Goal: Task Accomplishment & Management: Use online tool/utility

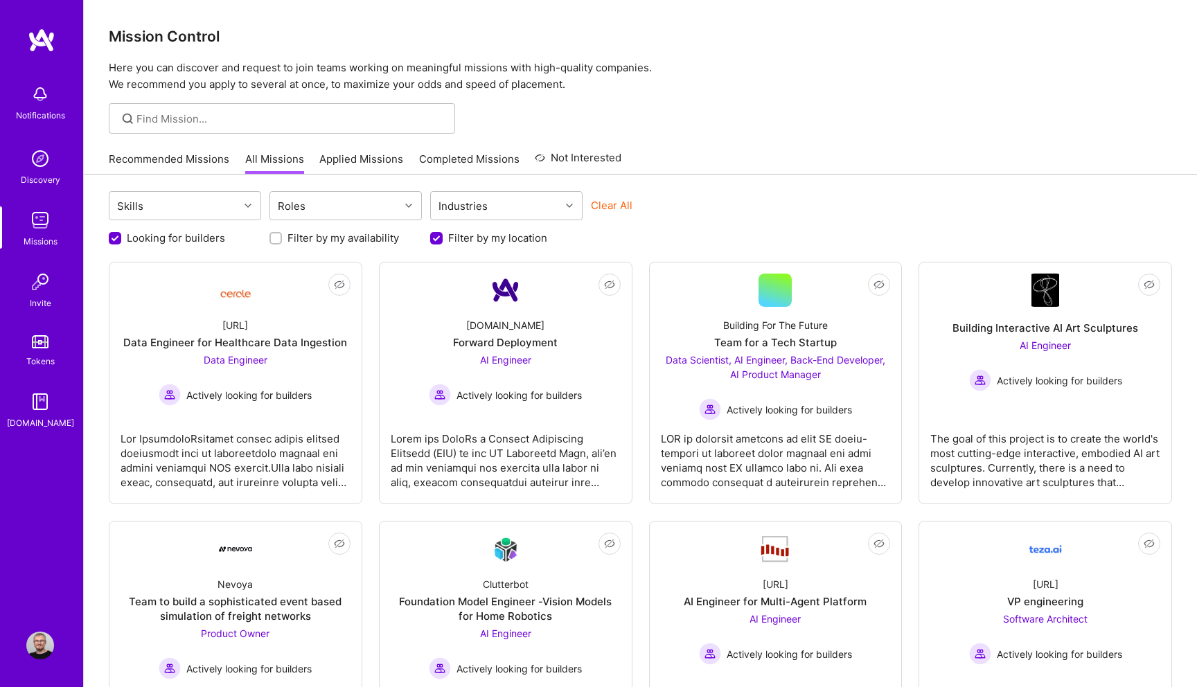
click at [42, 42] on img at bounding box center [42, 40] width 28 height 25
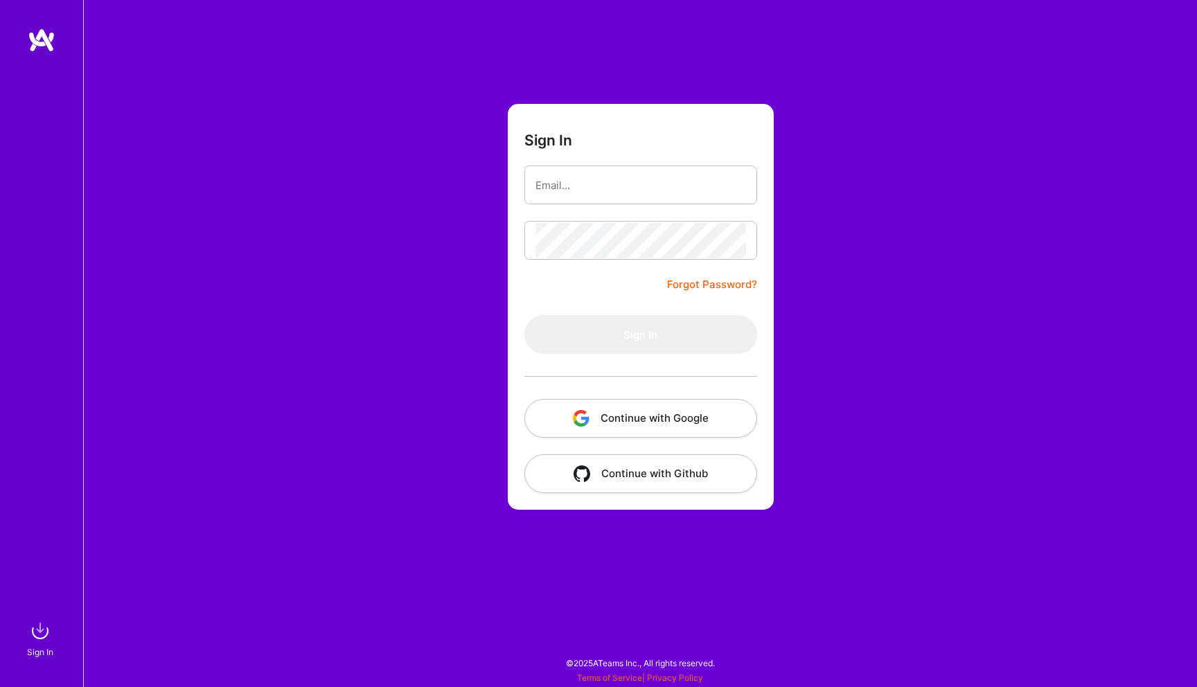
click at [593, 415] on button "Continue with Google" at bounding box center [641, 418] width 233 height 39
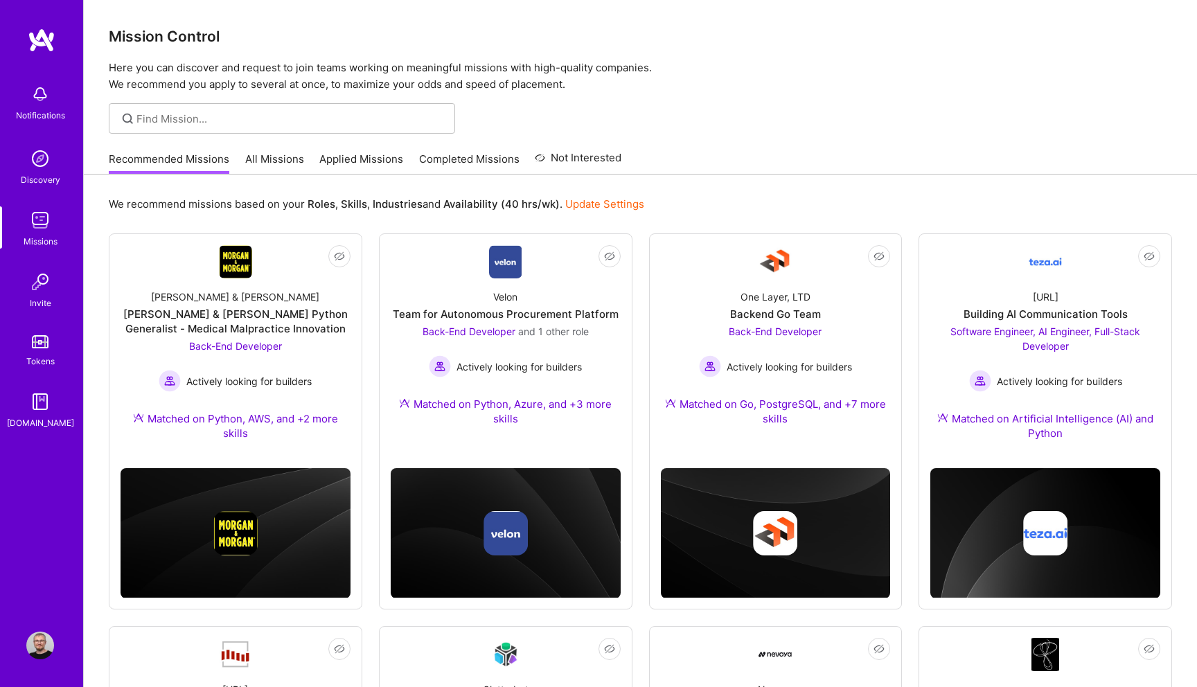
click at [255, 161] on link "All Missions" at bounding box center [274, 163] width 59 height 23
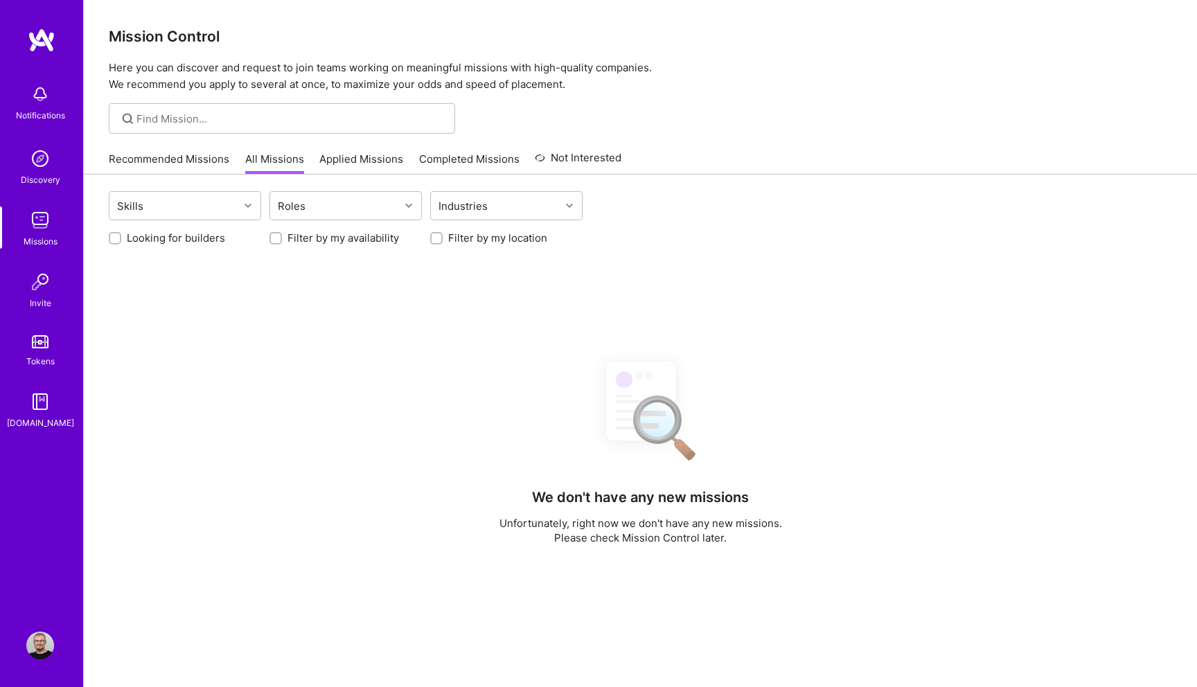
click at [147, 238] on label "Looking for builders" at bounding box center [176, 238] width 98 height 15
click at [121, 238] on input "Looking for builders" at bounding box center [117, 239] width 10 height 10
checkbox input "true"
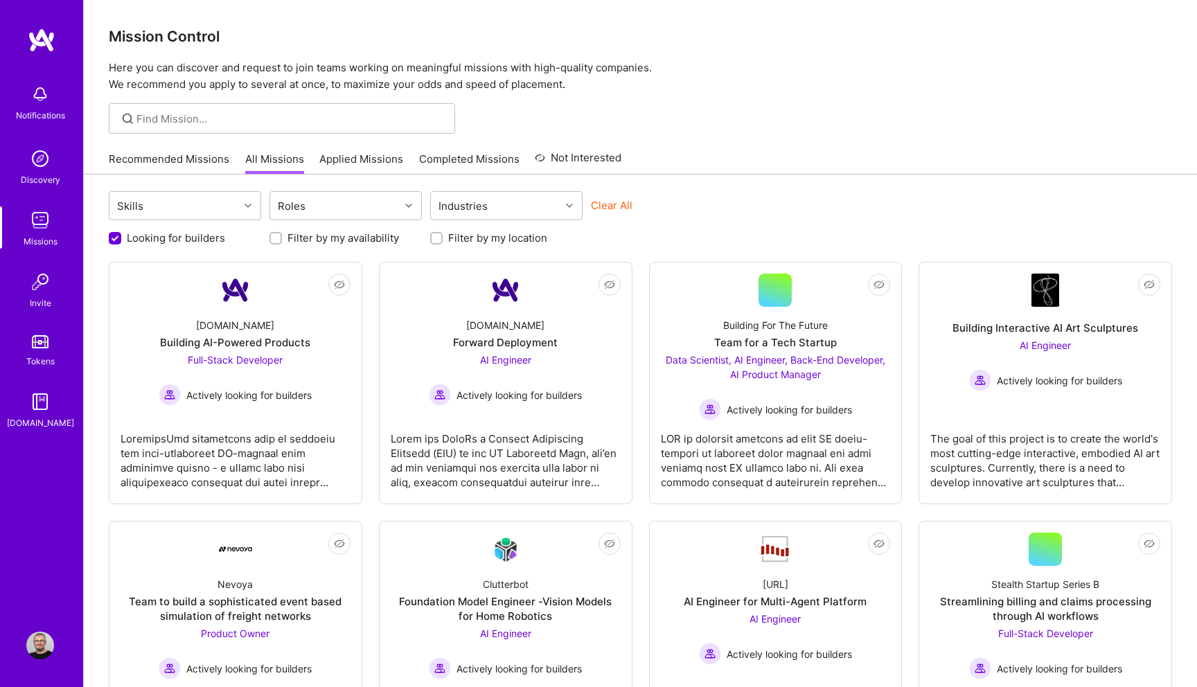
click at [482, 231] on label "Filter by my location" at bounding box center [497, 238] width 99 height 15
click at [443, 234] on input "Filter by my location" at bounding box center [438, 239] width 10 height 10
checkbox input "true"
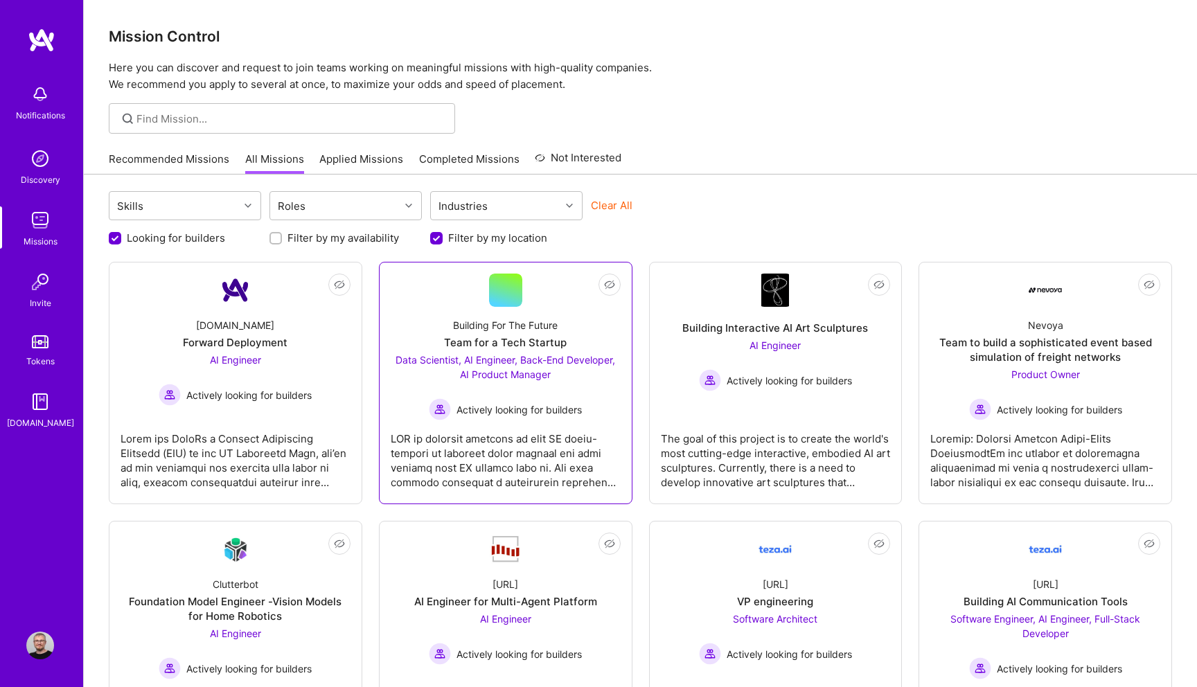
click at [542, 298] on link "Not Interested Building For The Future Team for a Tech Startup Data Scientist, …" at bounding box center [506, 383] width 230 height 219
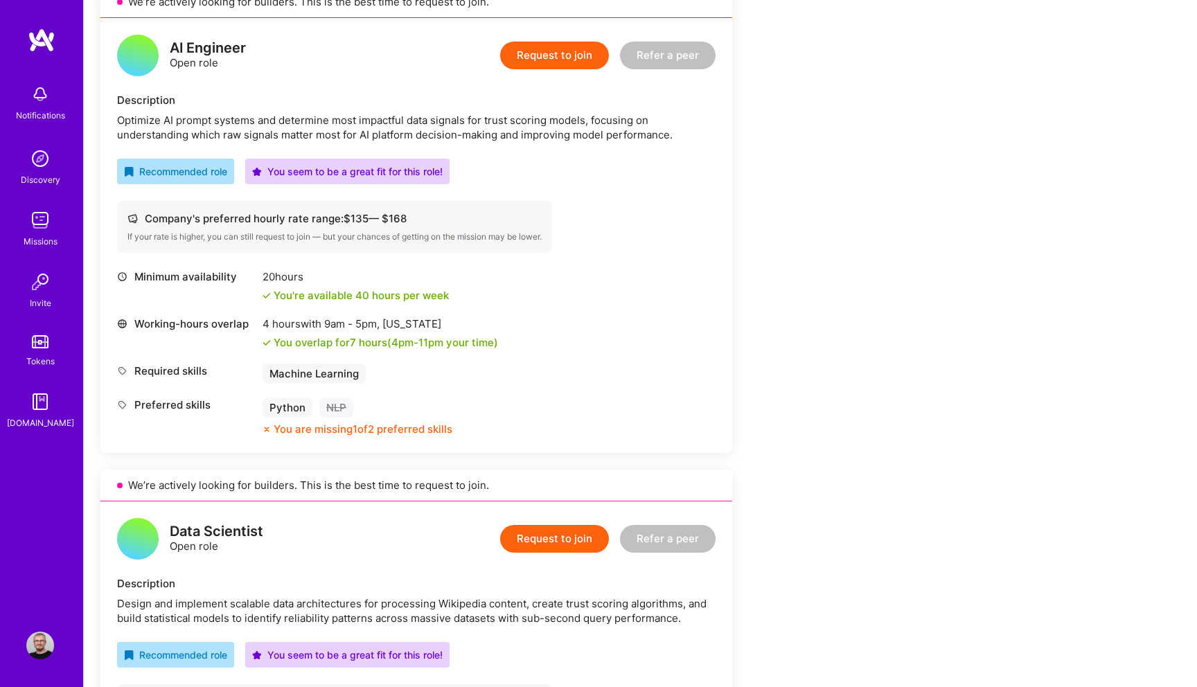
scroll to position [95, 0]
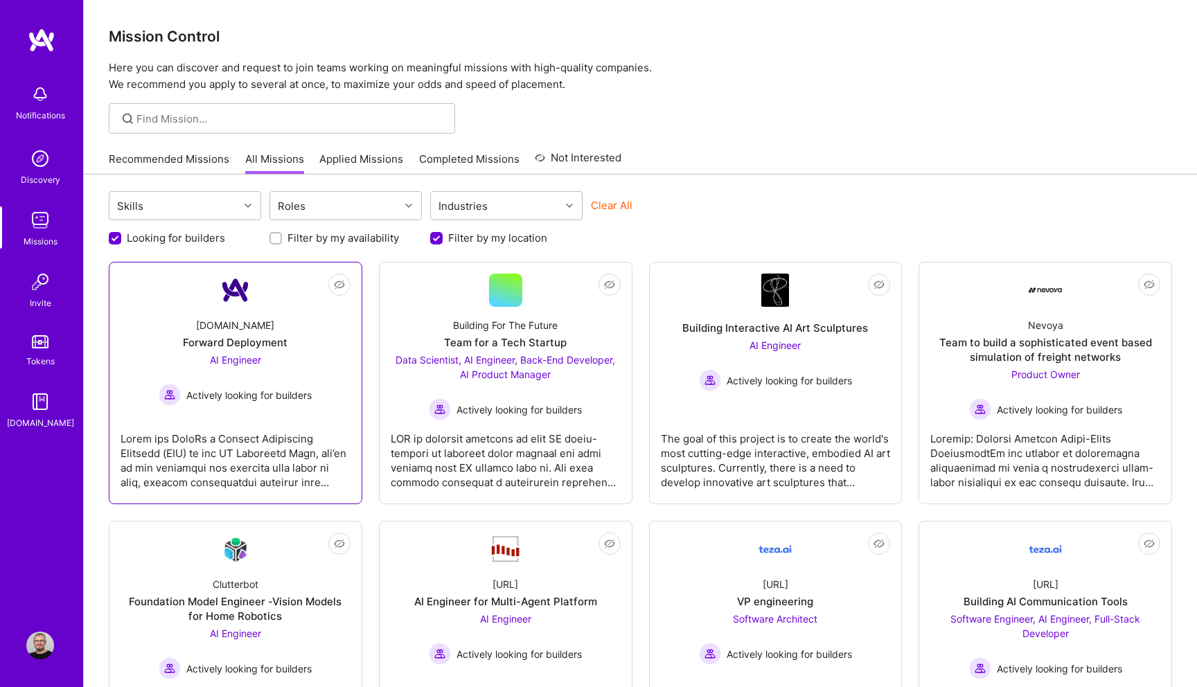
click at [273, 284] on link "Not Interested [DOMAIN_NAME] Forward Deployment AI Engineer Actively looking fo…" at bounding box center [236, 383] width 230 height 219
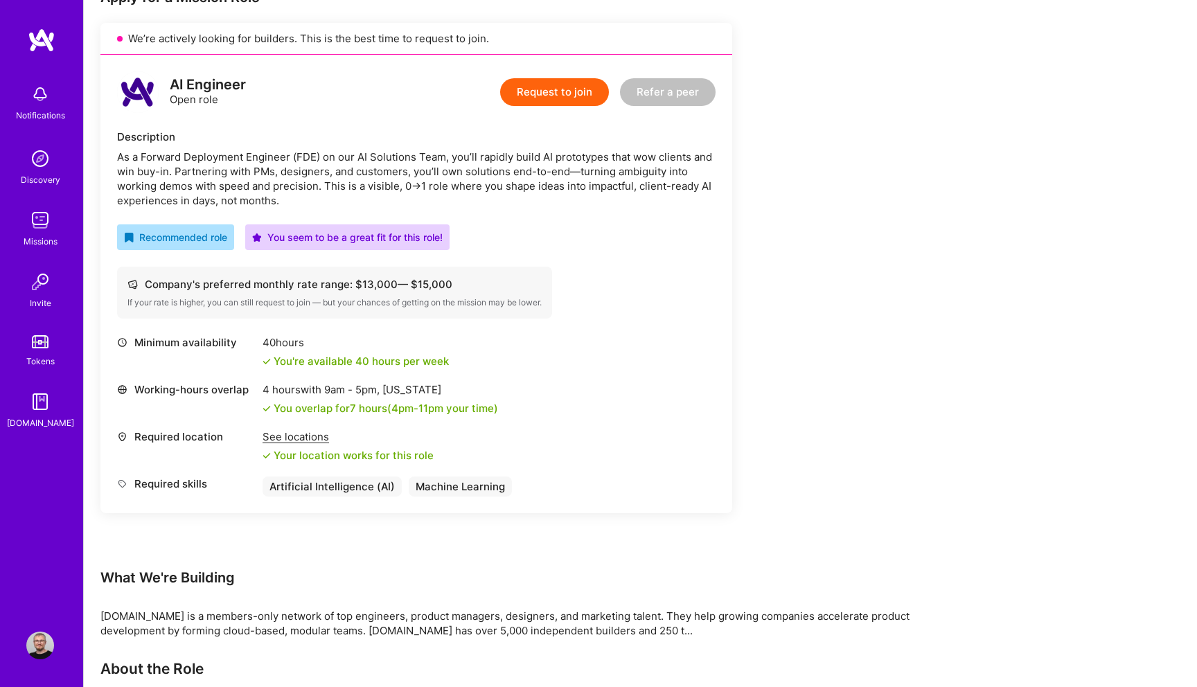
scroll to position [118, 0]
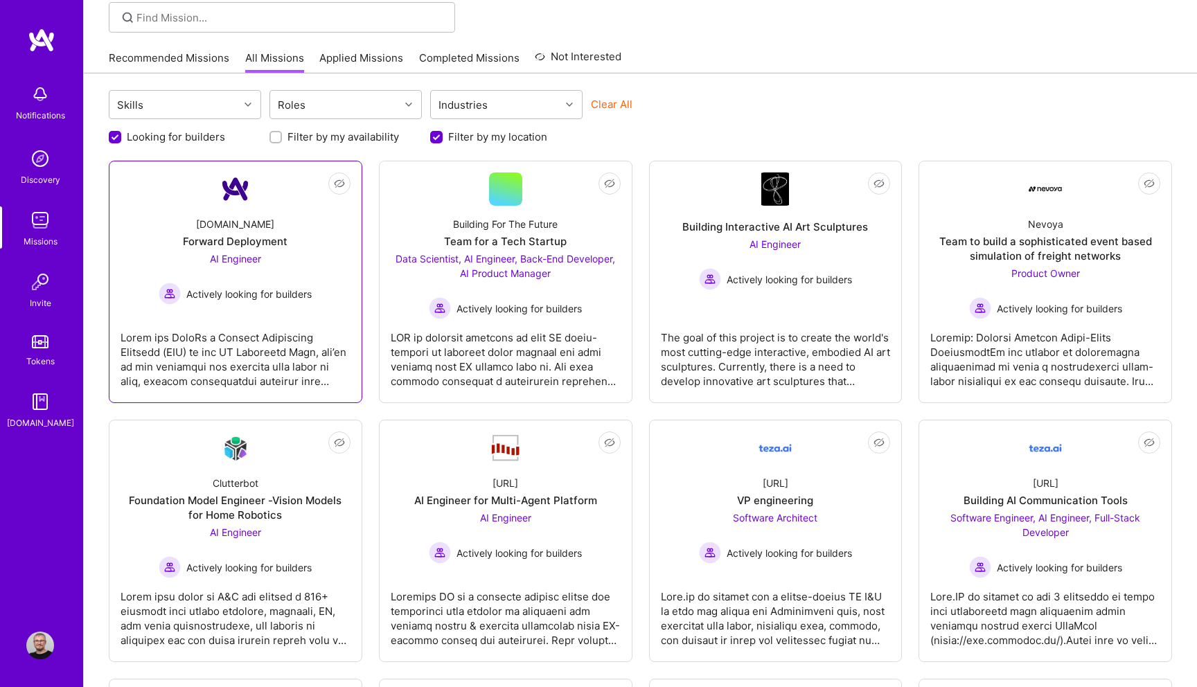
scroll to position [105, 0]
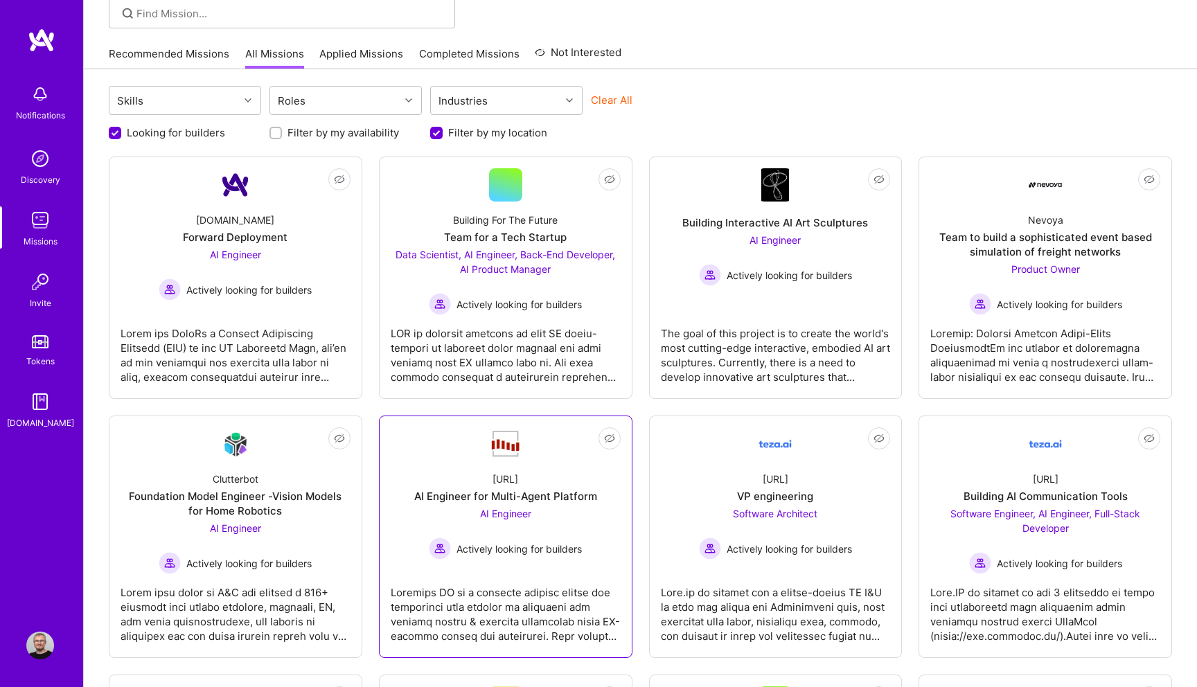
click at [450, 476] on div "[URL] AI Engineer for Multi-Agent Platform AI Engineer Actively looking for bui…" at bounding box center [506, 510] width 230 height 99
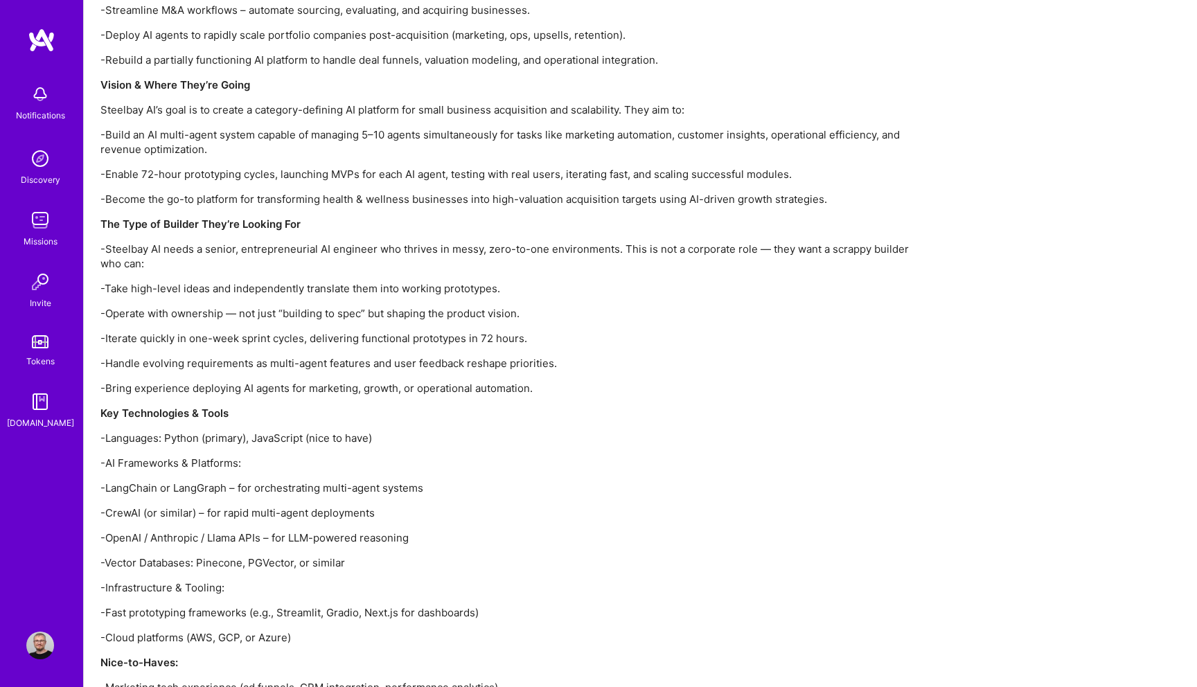
scroll to position [1171, 0]
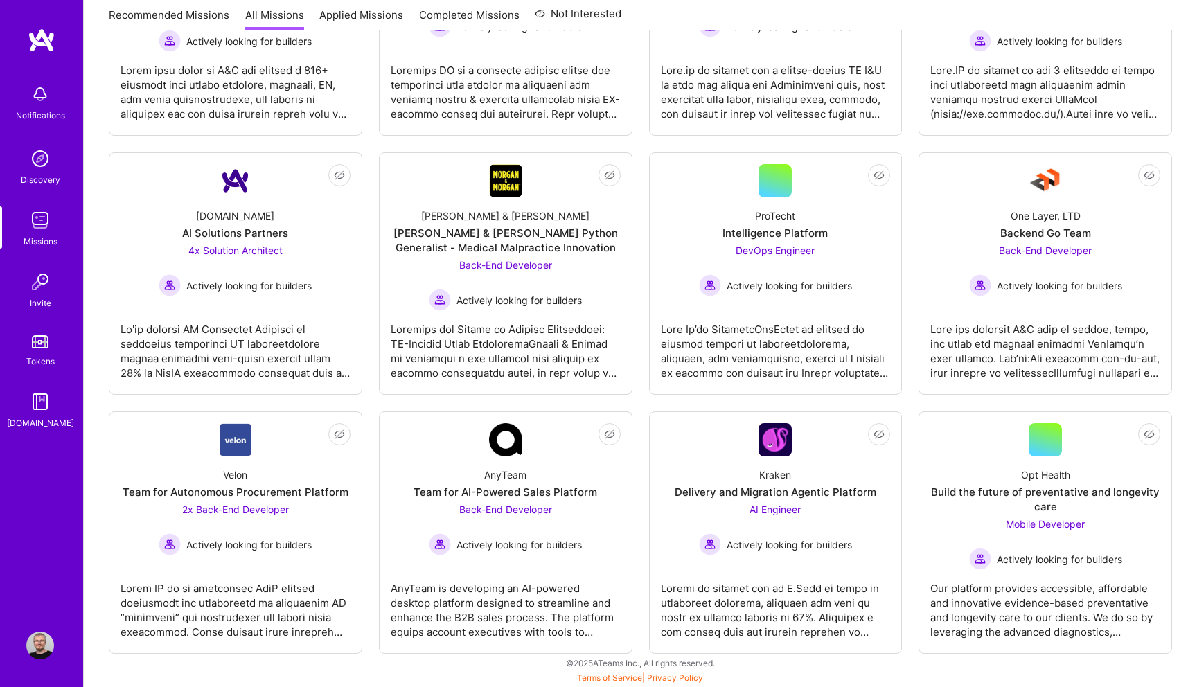
scroll to position [105, 0]
